Goal: Complete application form

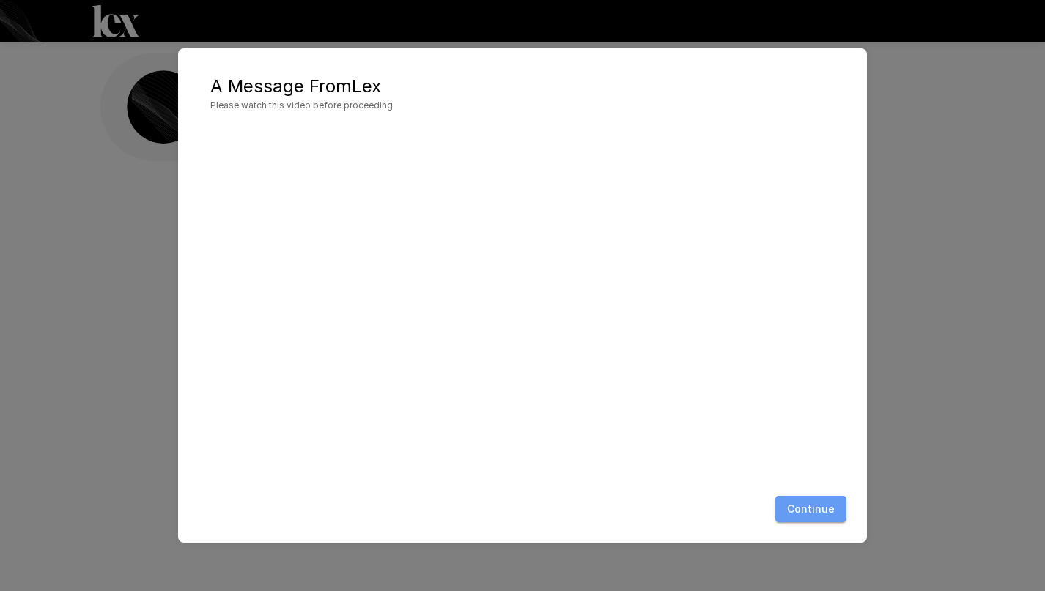
click at [812, 515] on button "Continue" at bounding box center [810, 509] width 71 height 27
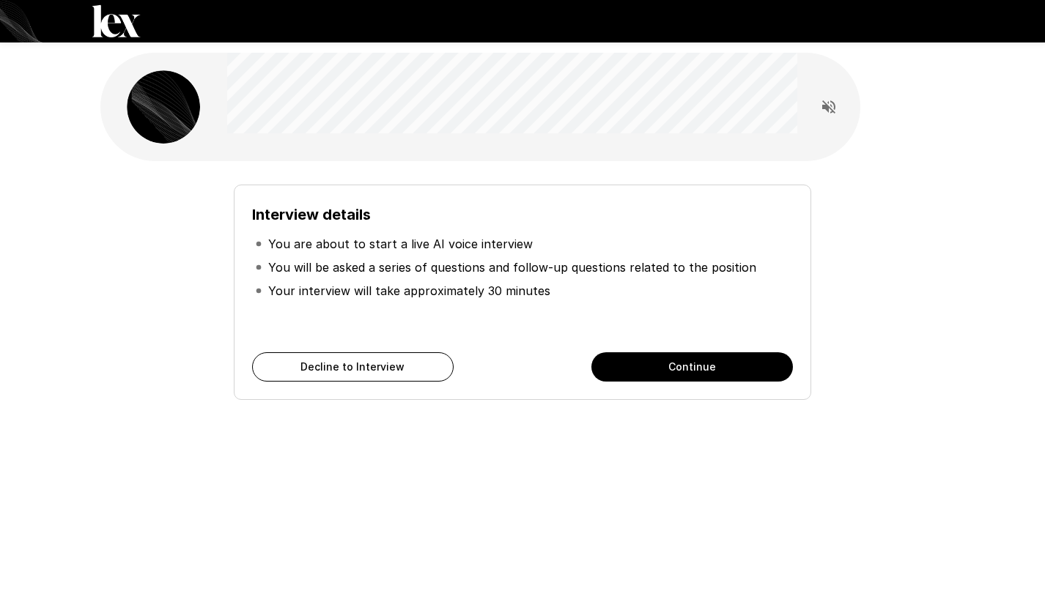
click at [645, 370] on button "Continue" at bounding box center [691, 366] width 201 height 29
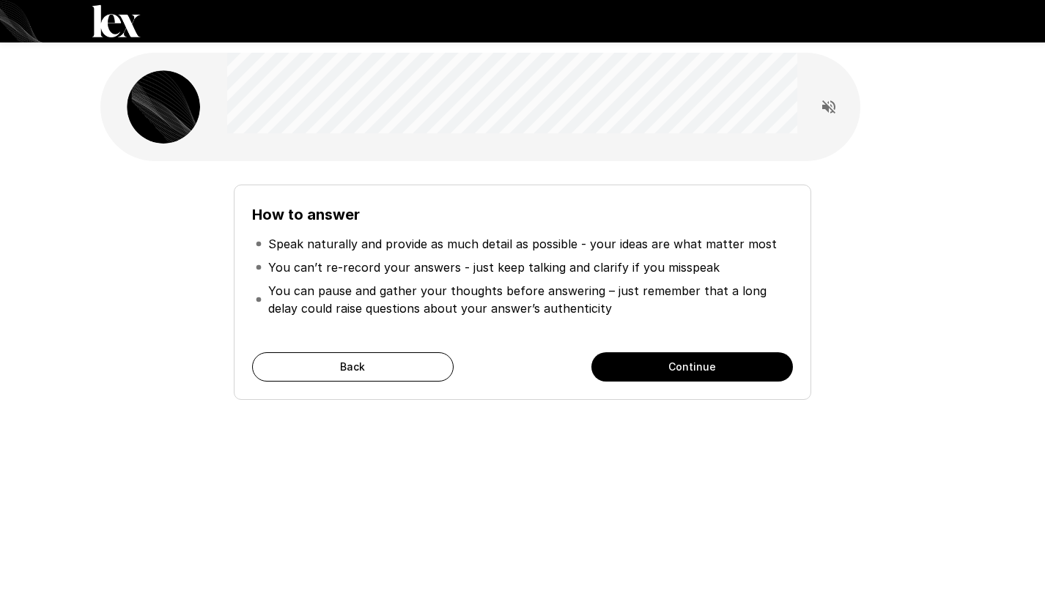
click at [645, 370] on button "Continue" at bounding box center [691, 366] width 201 height 29
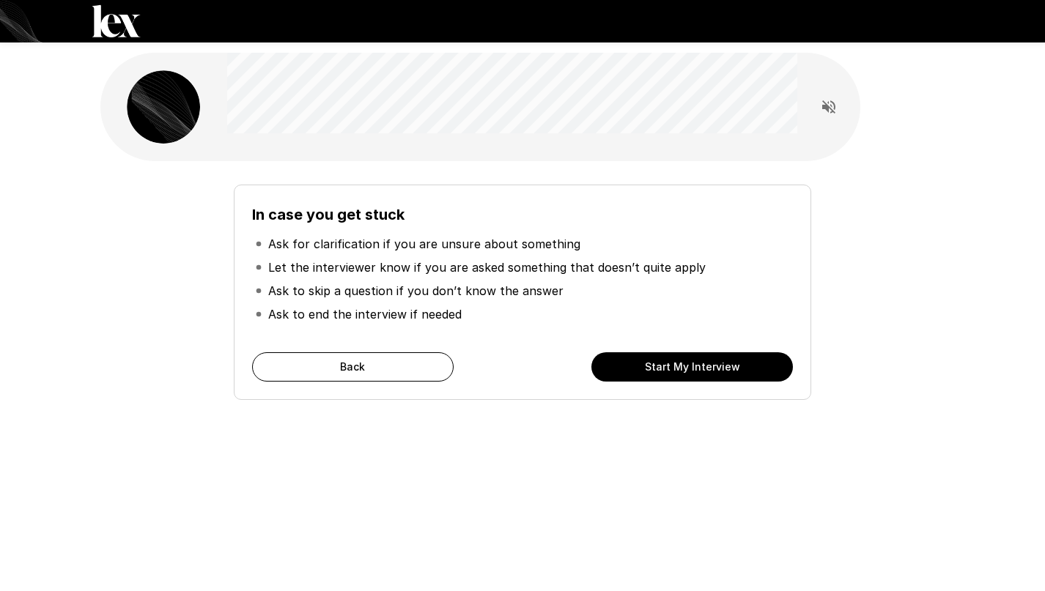
click at [645, 370] on button "Start My Interview" at bounding box center [691, 366] width 201 height 29
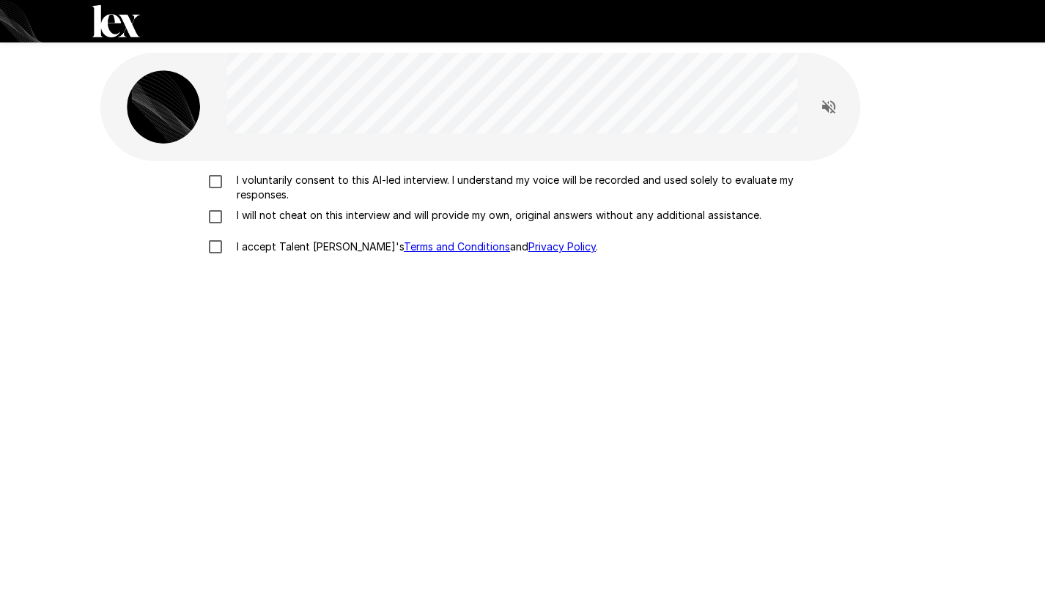
click at [278, 179] on p "I voluntarily consent to this AI-led interview. I understand my voice will be r…" at bounding box center [538, 187] width 614 height 29
click at [272, 221] on p "I will not cheat on this interview and will provide my own, original answers wi…" at bounding box center [496, 215] width 530 height 15
click at [278, 247] on p "I accept Talent Llama's Terms and Conditions and Privacy Policy ." at bounding box center [414, 247] width 367 height 15
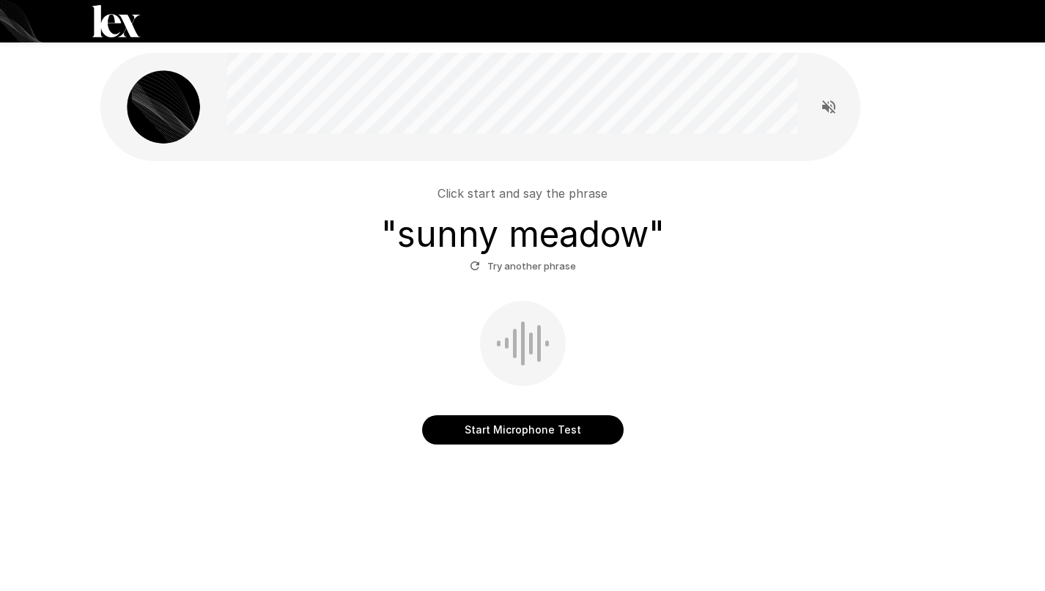
click at [506, 426] on button "Start Microphone Test" at bounding box center [522, 429] width 201 height 29
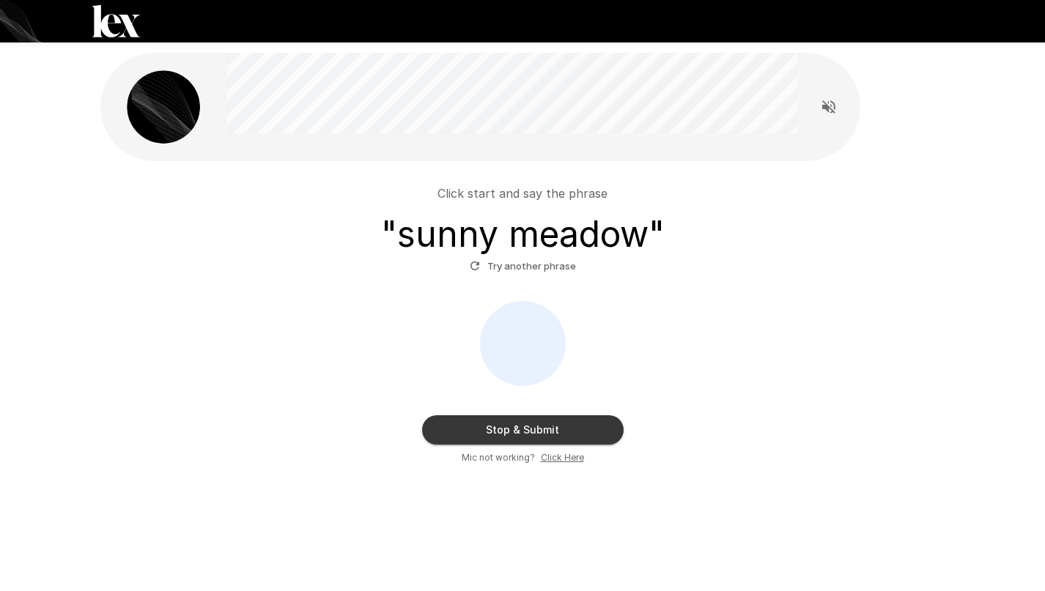
click at [572, 424] on button "Stop & Submit" at bounding box center [522, 429] width 201 height 29
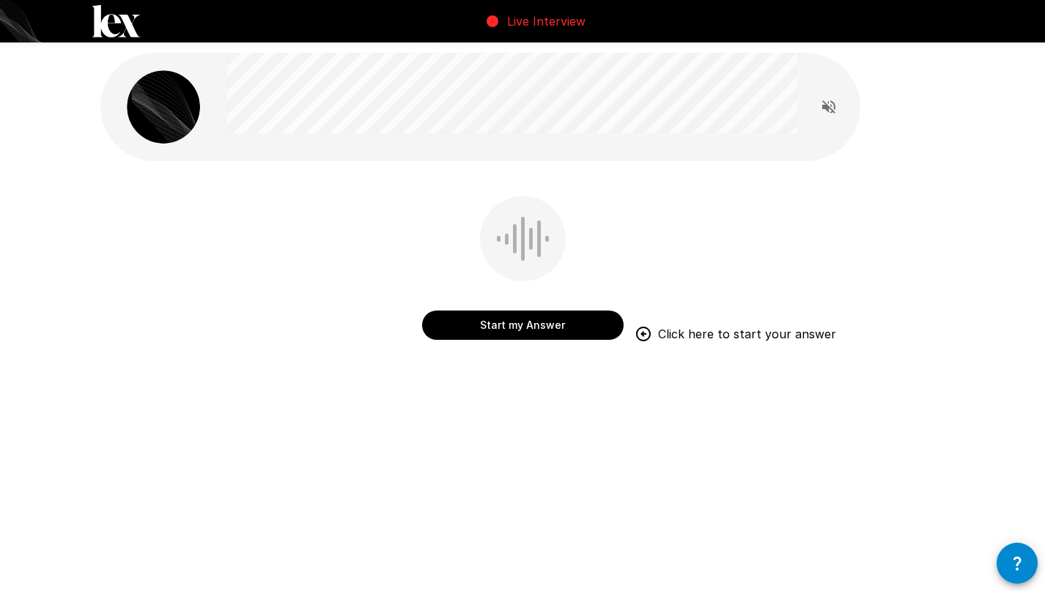
click at [528, 320] on button "Start my Answer" at bounding box center [522, 325] width 201 height 29
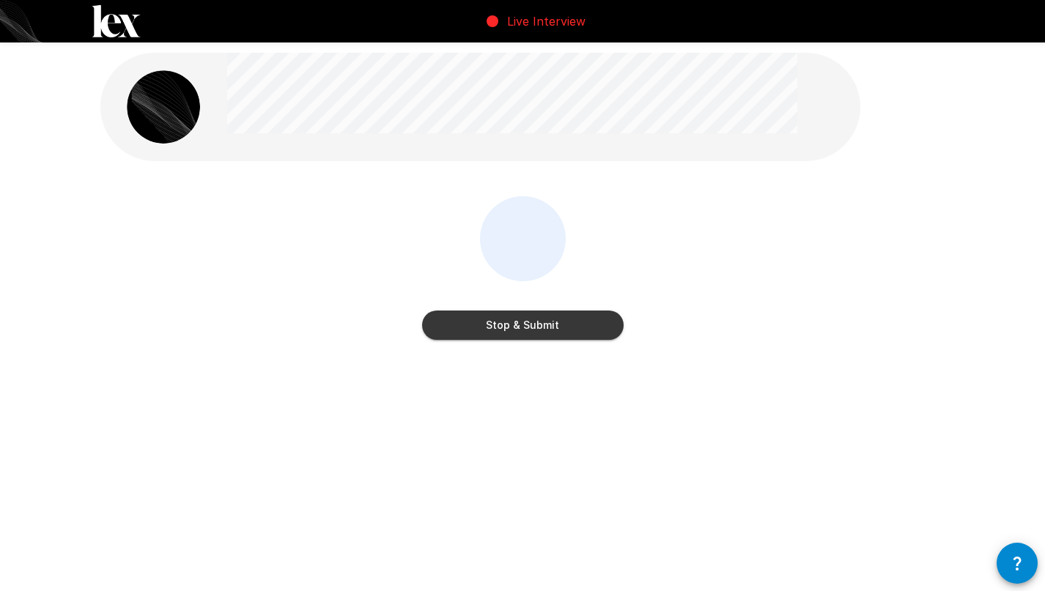
click at [591, 321] on button "Stop & Submit" at bounding box center [522, 325] width 201 height 29
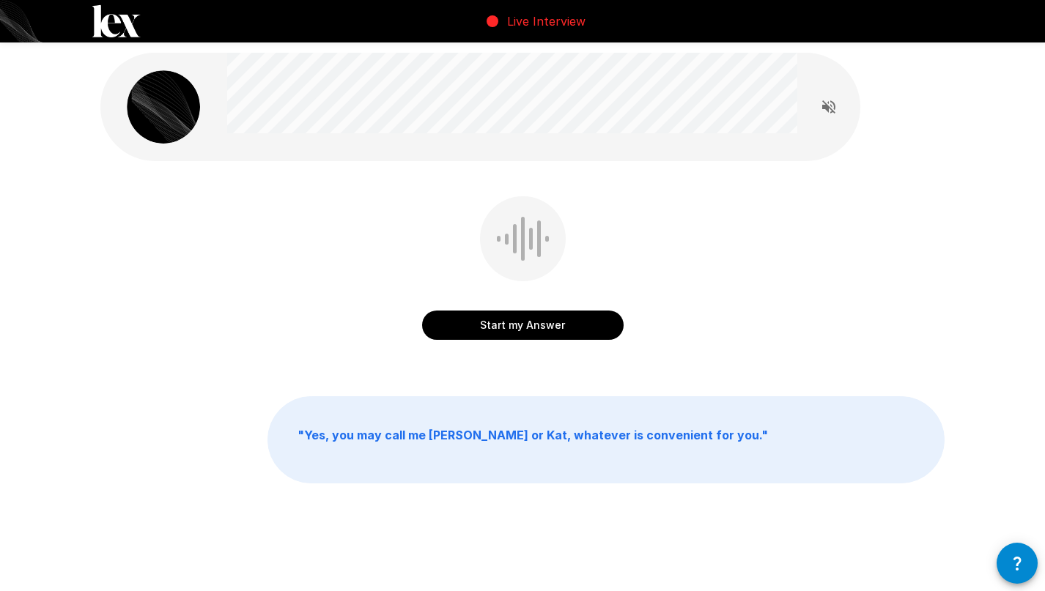
click at [538, 328] on button "Start my Answer" at bounding box center [522, 325] width 201 height 29
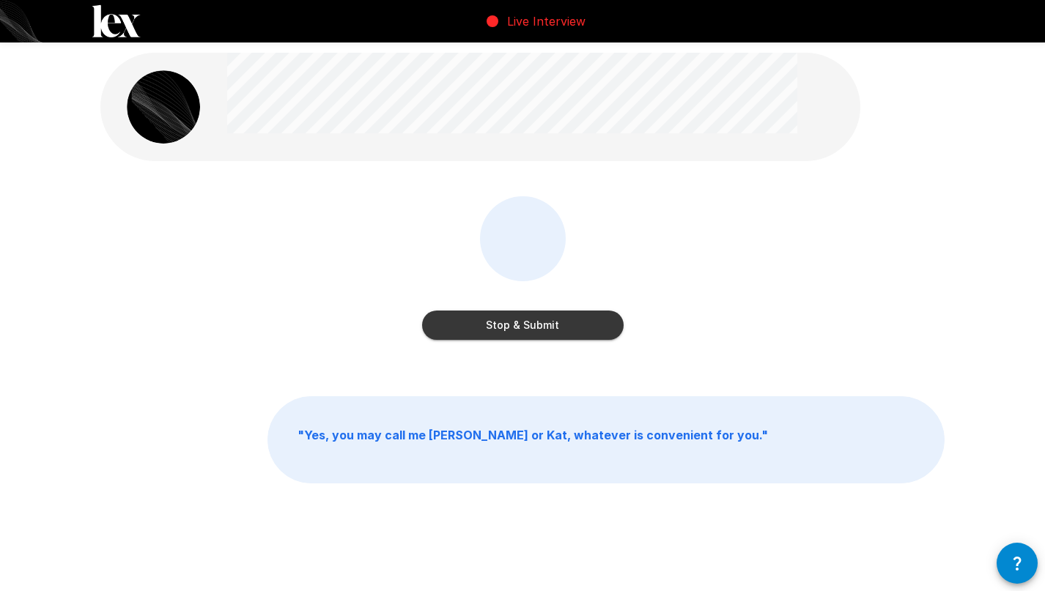
click at [538, 328] on button "Stop & Submit" at bounding box center [522, 325] width 201 height 29
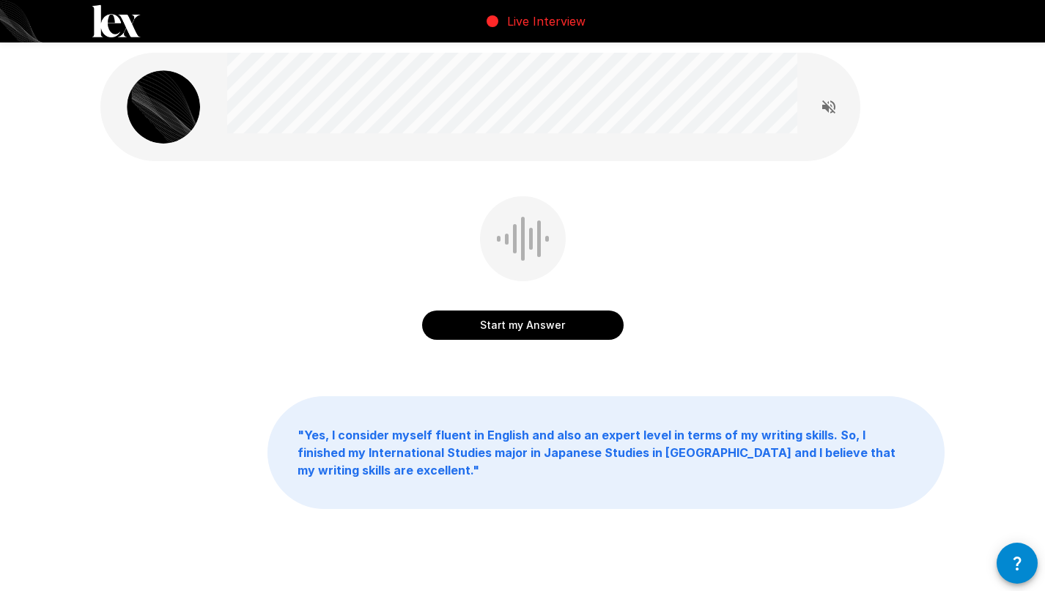
click at [543, 321] on button "Start my Answer" at bounding box center [522, 325] width 201 height 29
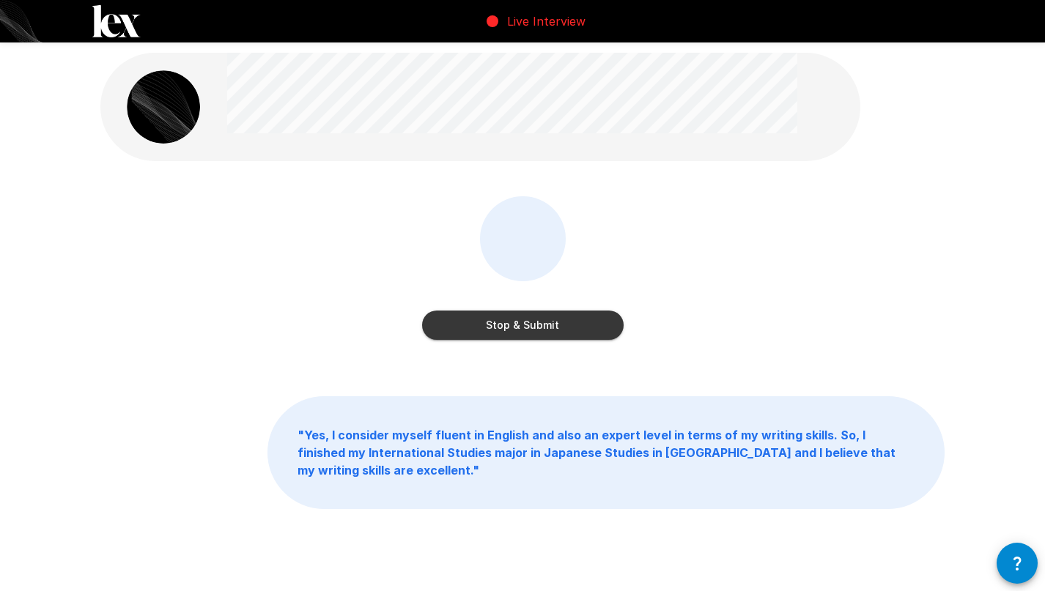
click at [543, 321] on button "Stop & Submit" at bounding box center [522, 325] width 201 height 29
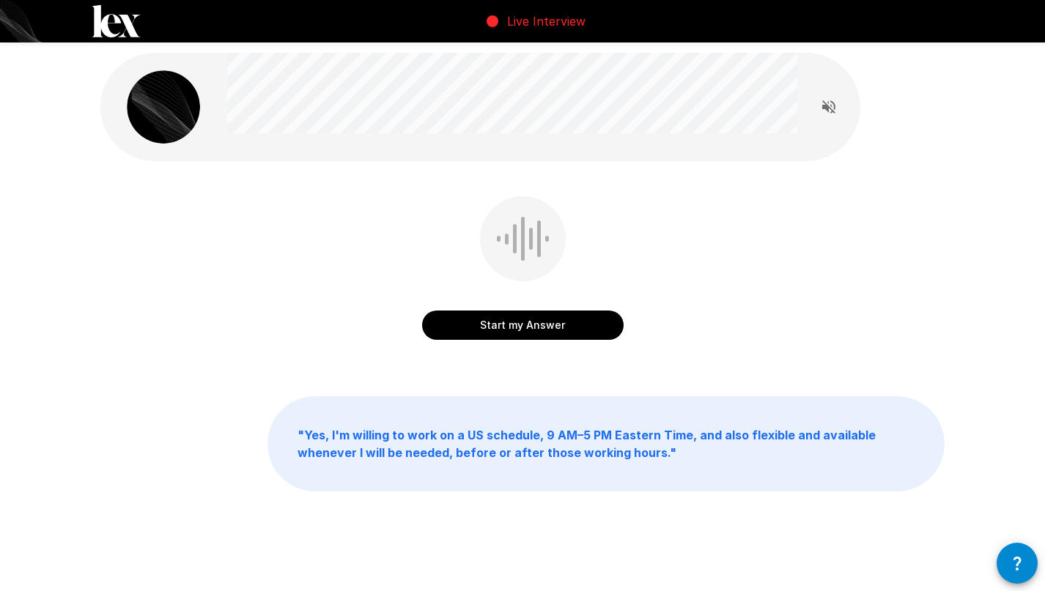
click at [539, 323] on button "Start my Answer" at bounding box center [522, 325] width 201 height 29
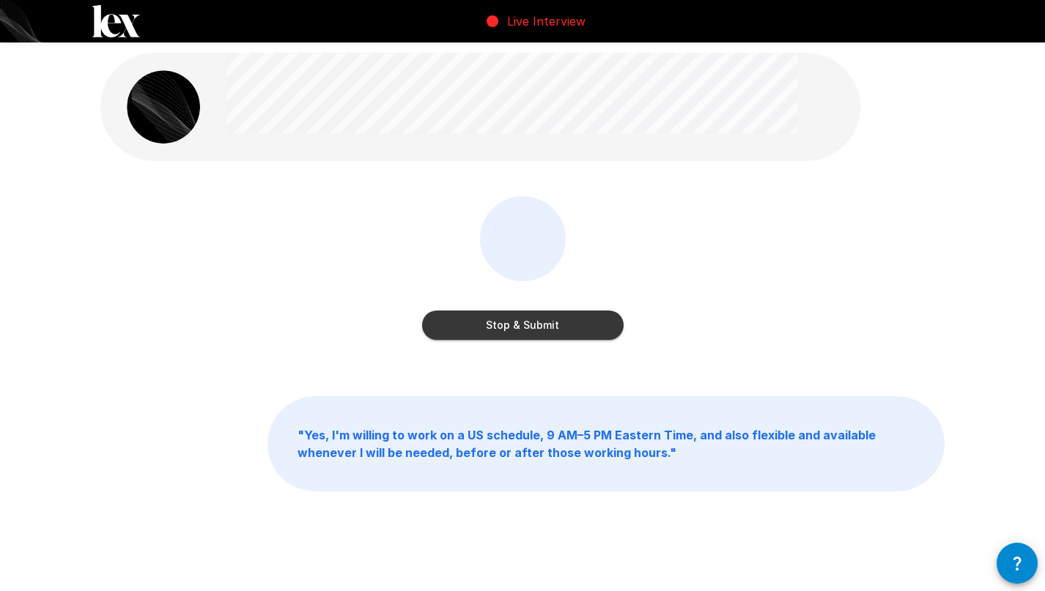
click at [562, 335] on button "Stop & Submit" at bounding box center [522, 325] width 201 height 29
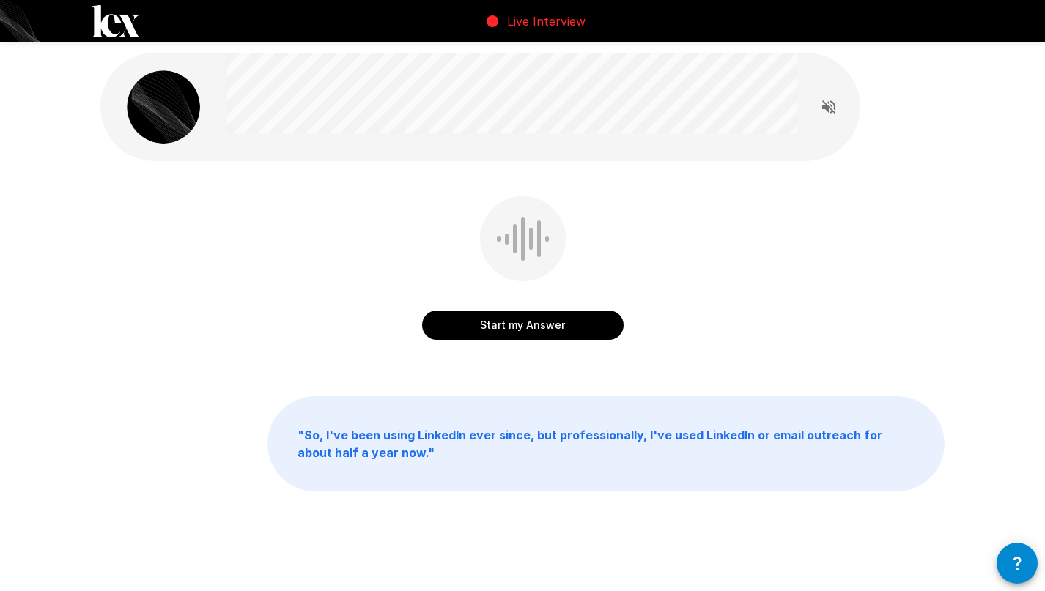
click at [562, 335] on button "Start my Answer" at bounding box center [522, 325] width 201 height 29
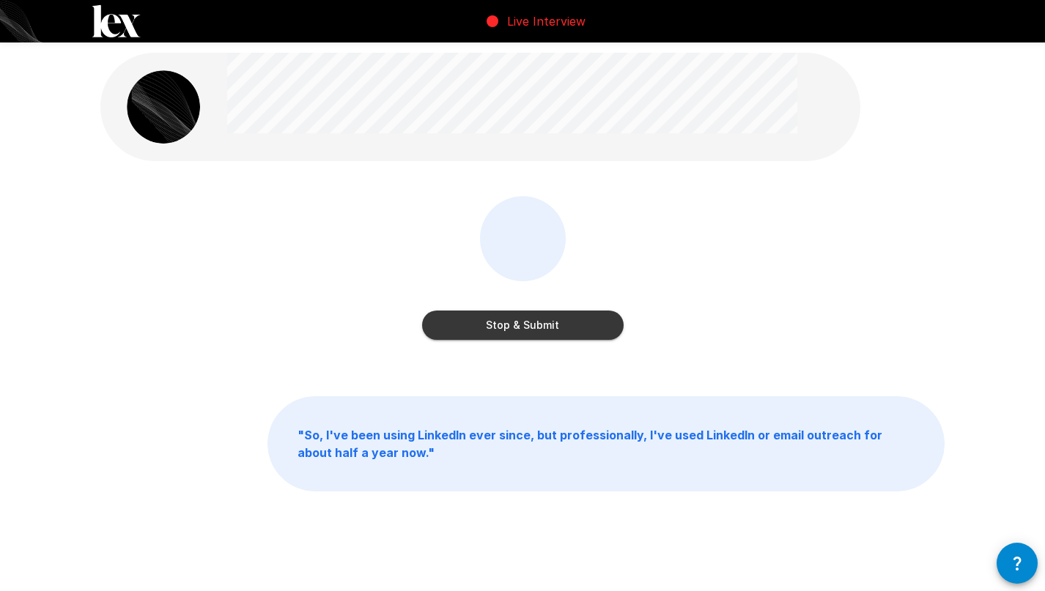
click at [541, 324] on button "Stop & Submit" at bounding box center [522, 325] width 201 height 29
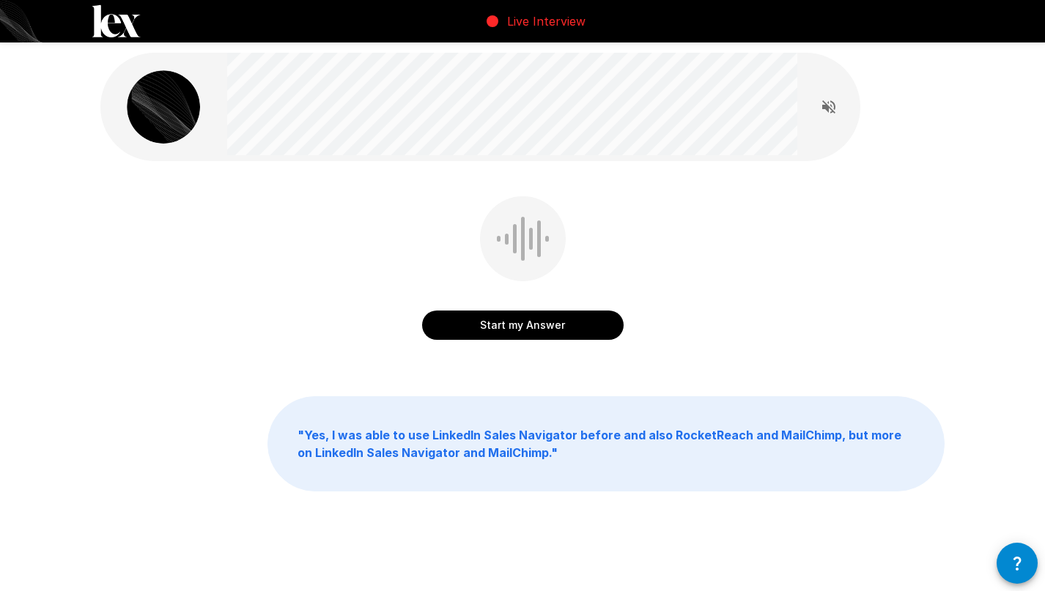
click at [567, 336] on button "Start my Answer" at bounding box center [522, 325] width 201 height 29
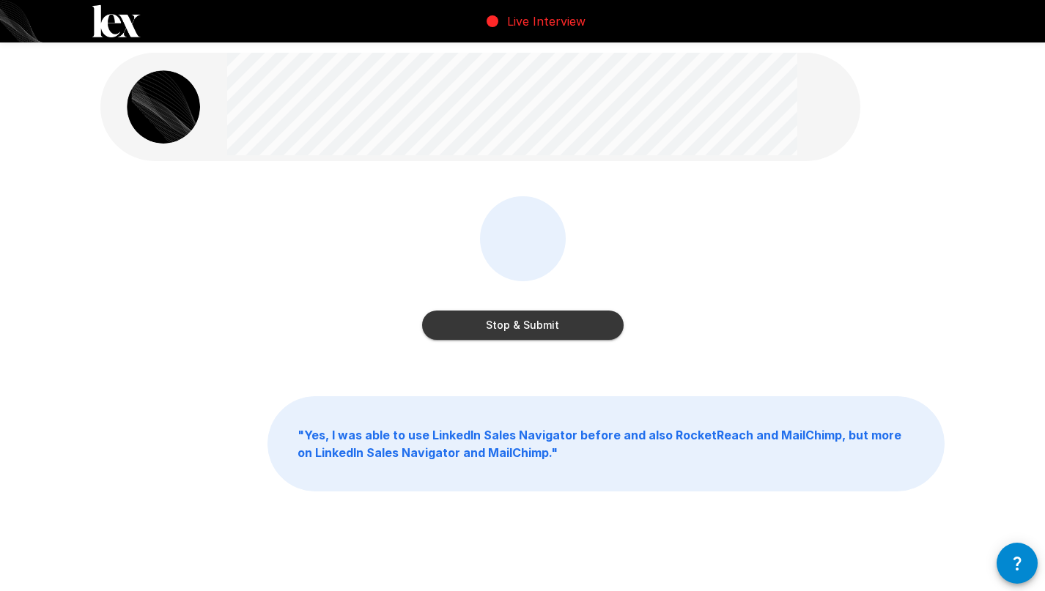
click at [572, 325] on button "Stop & Submit" at bounding box center [522, 325] width 201 height 29
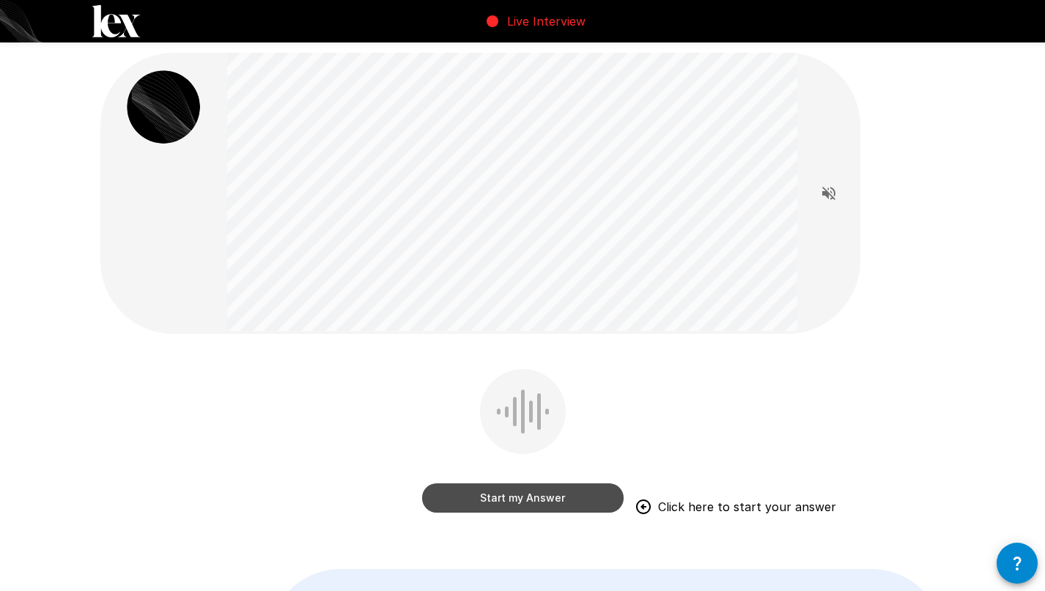
click at [489, 503] on button "Start my Answer" at bounding box center [522, 498] width 201 height 29
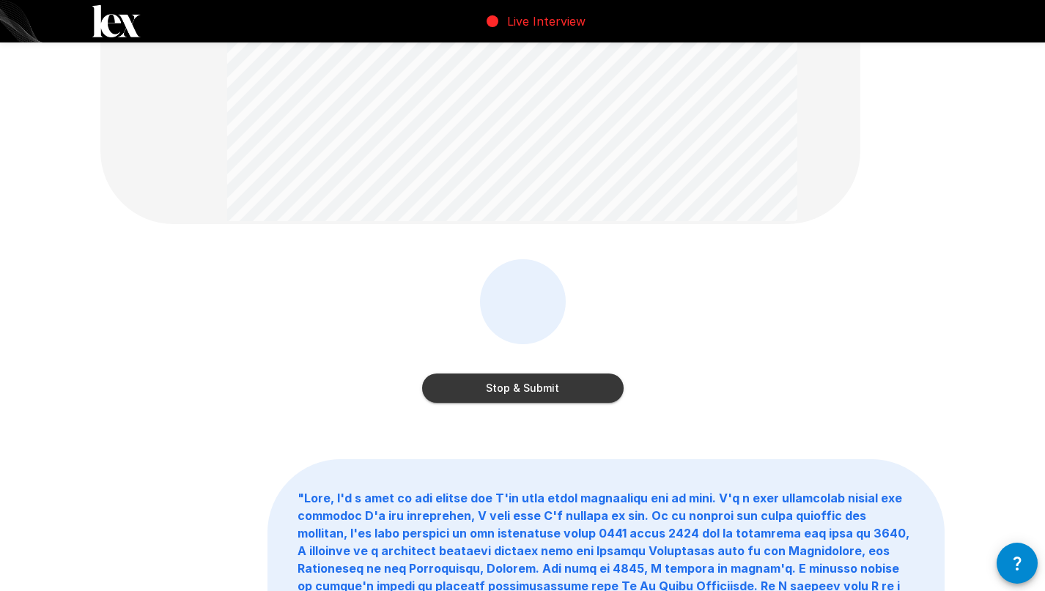
scroll to position [181, 0]
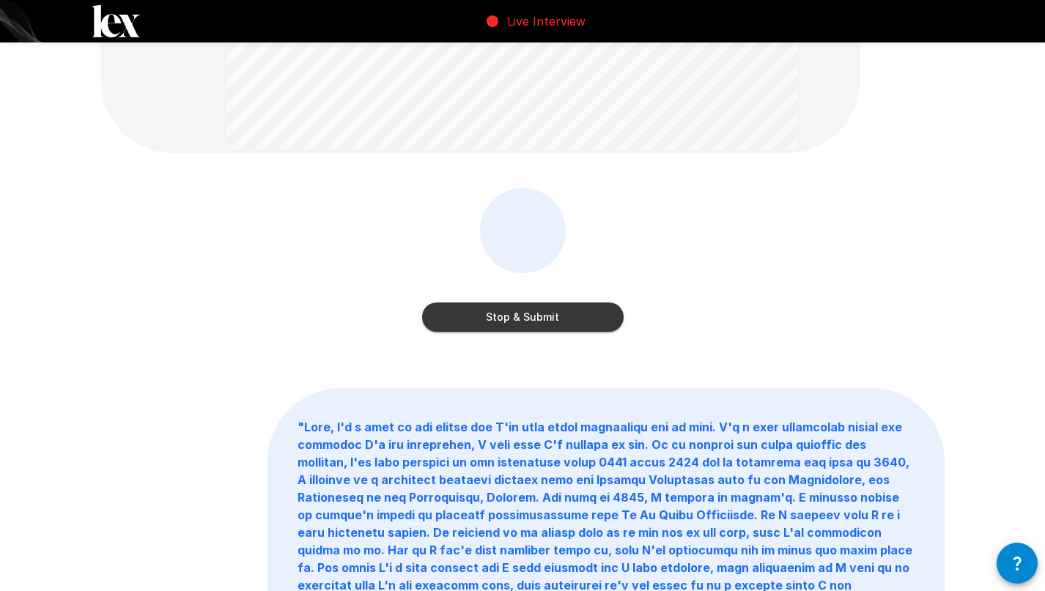
click at [586, 321] on button "Stop & Submit" at bounding box center [522, 317] width 201 height 29
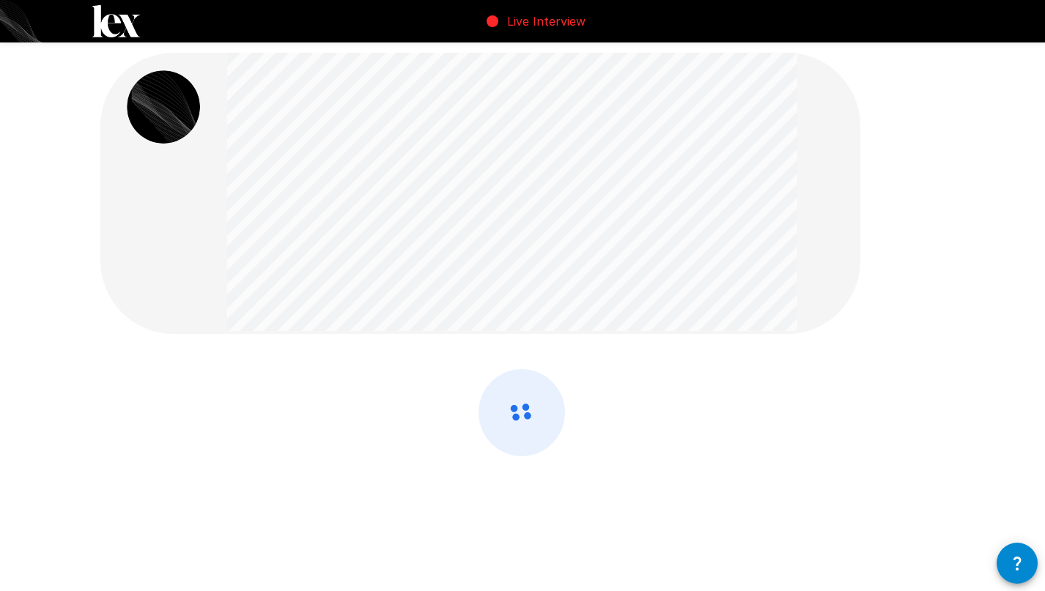
scroll to position [0, 0]
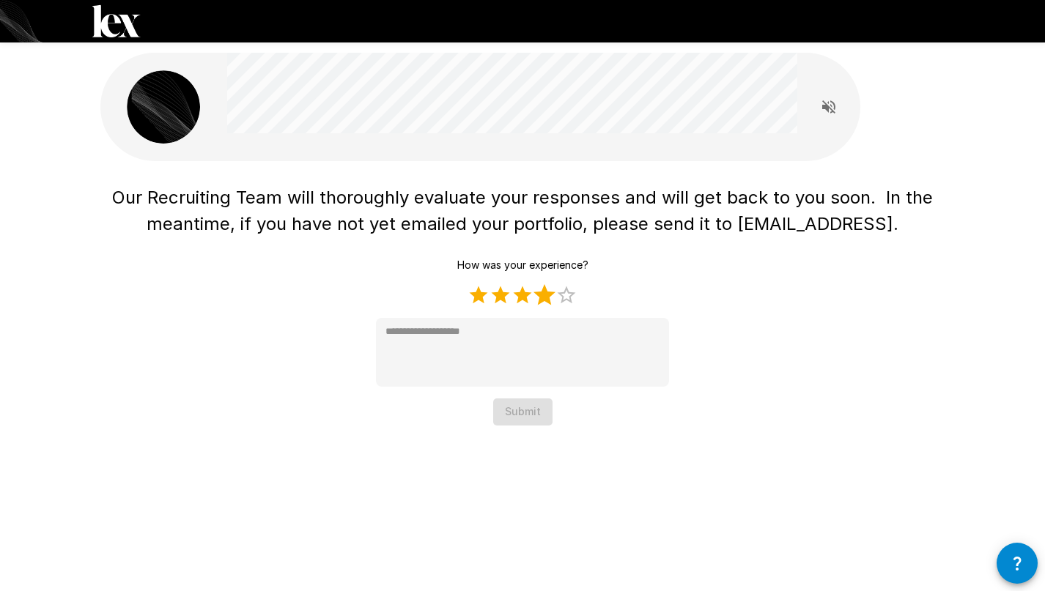
click at [543, 298] on label "4 Stars" at bounding box center [544, 295] width 22 height 22
type textarea "*"
click at [533, 418] on button "Submit" at bounding box center [522, 412] width 59 height 27
